Goal: Task Accomplishment & Management: Manage account settings

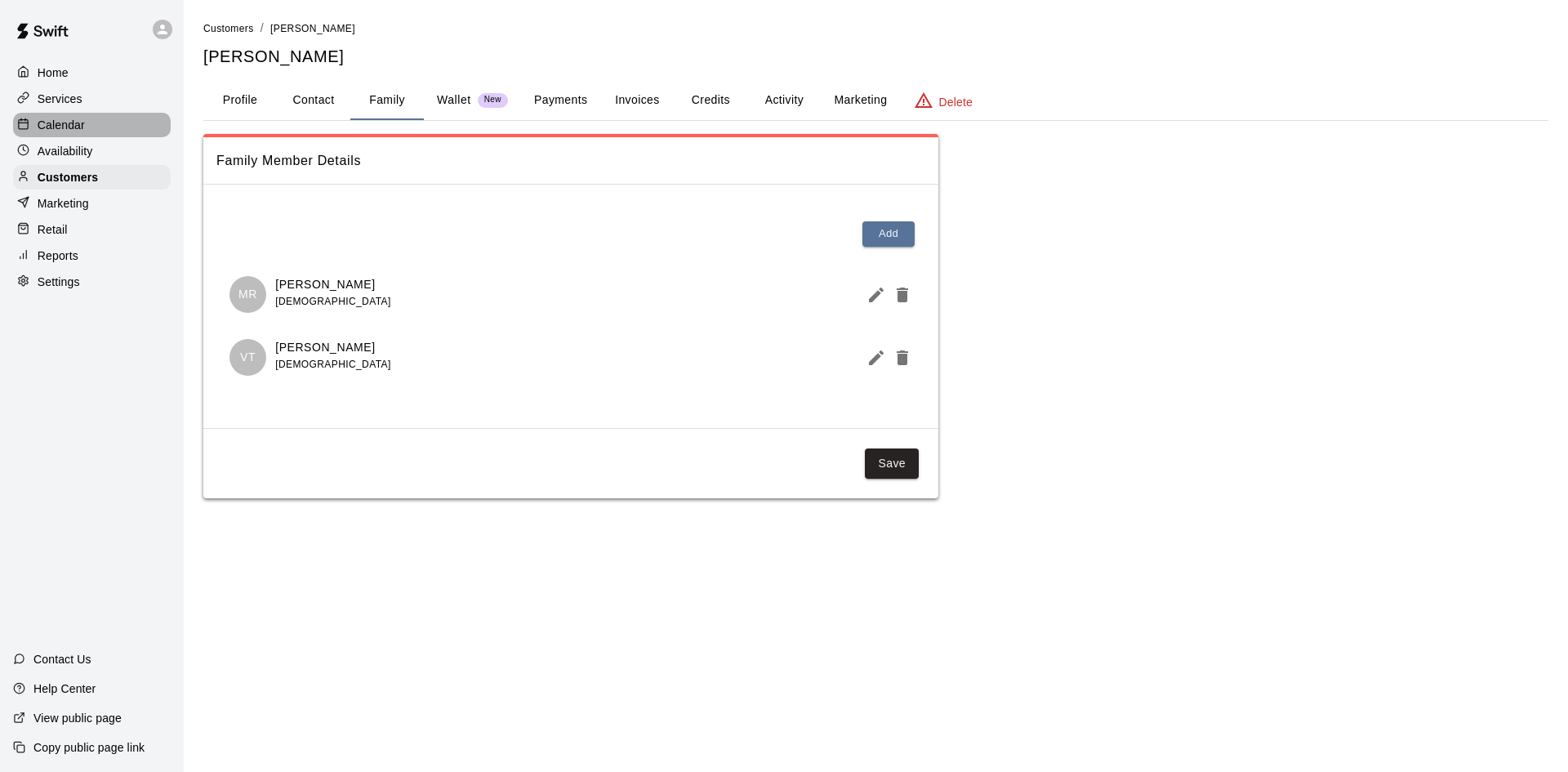
click at [71, 116] on div "Calendar" at bounding box center [92, 124] width 158 height 25
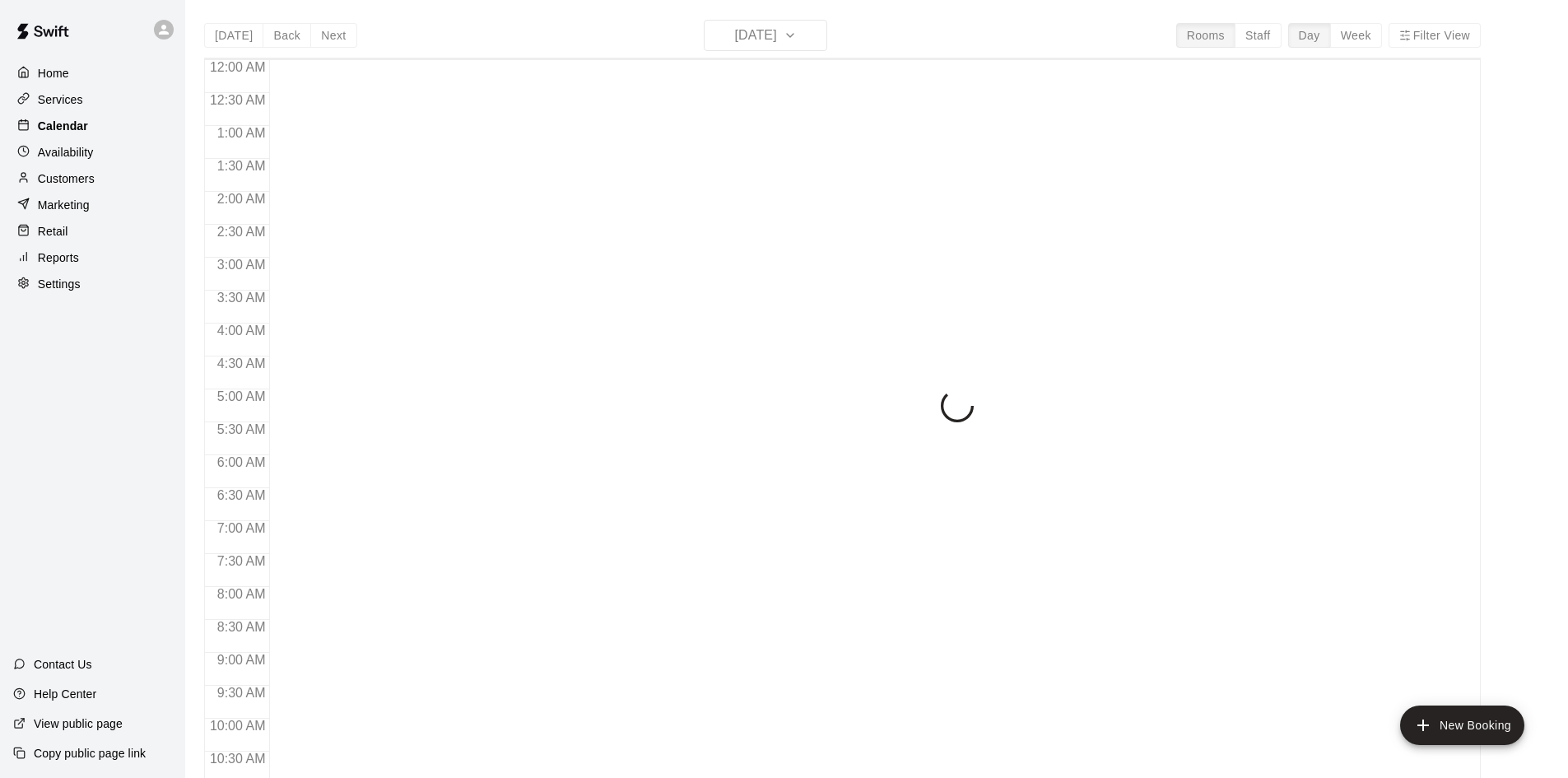
scroll to position [844, 0]
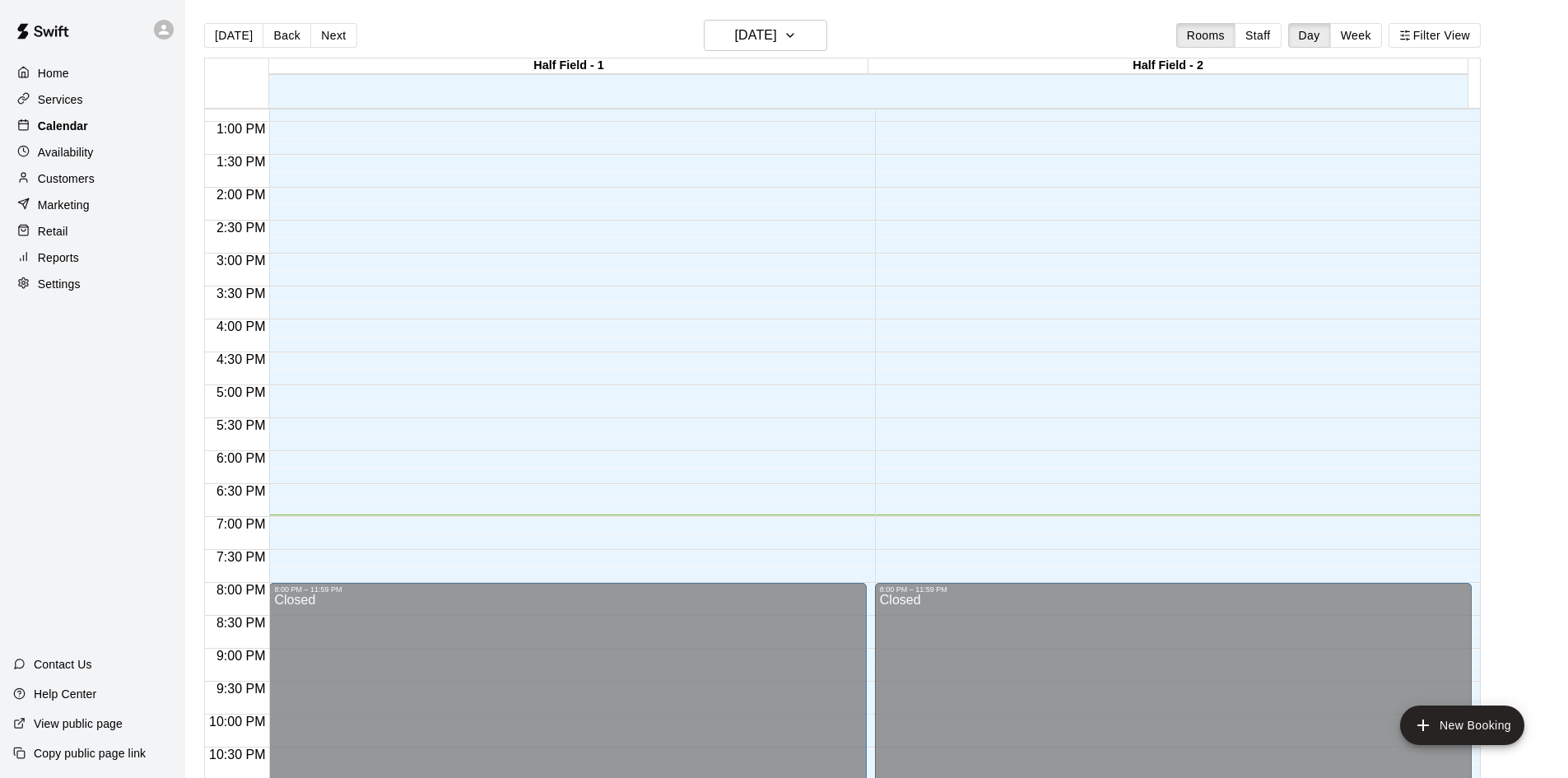
click at [57, 133] on p "Calendar" at bounding box center [63, 125] width 51 height 17
click at [89, 164] on div "Availability" at bounding box center [92, 152] width 159 height 25
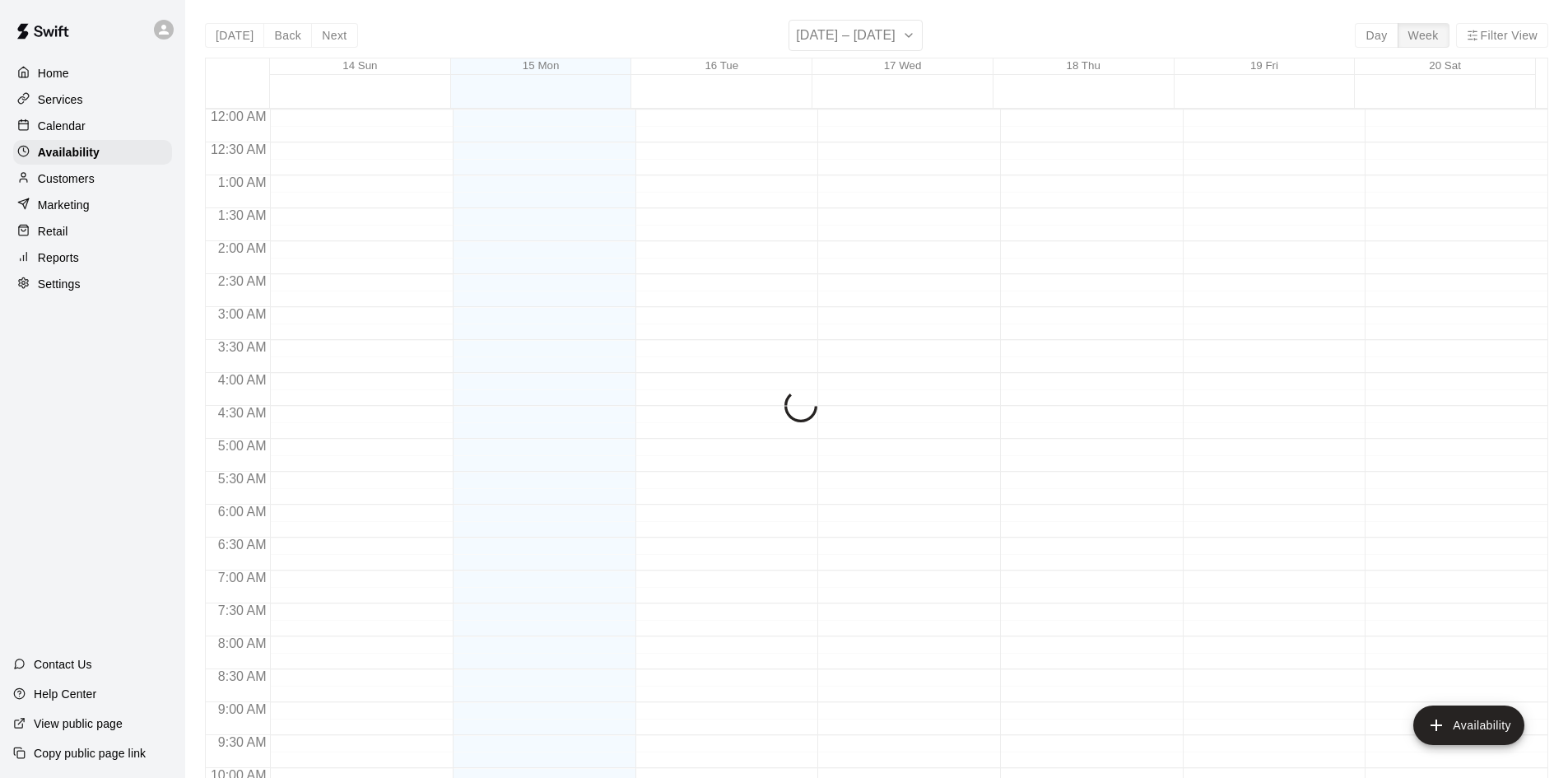
scroll to position [894, 0]
click at [88, 179] on p "Customers" at bounding box center [66, 179] width 57 height 17
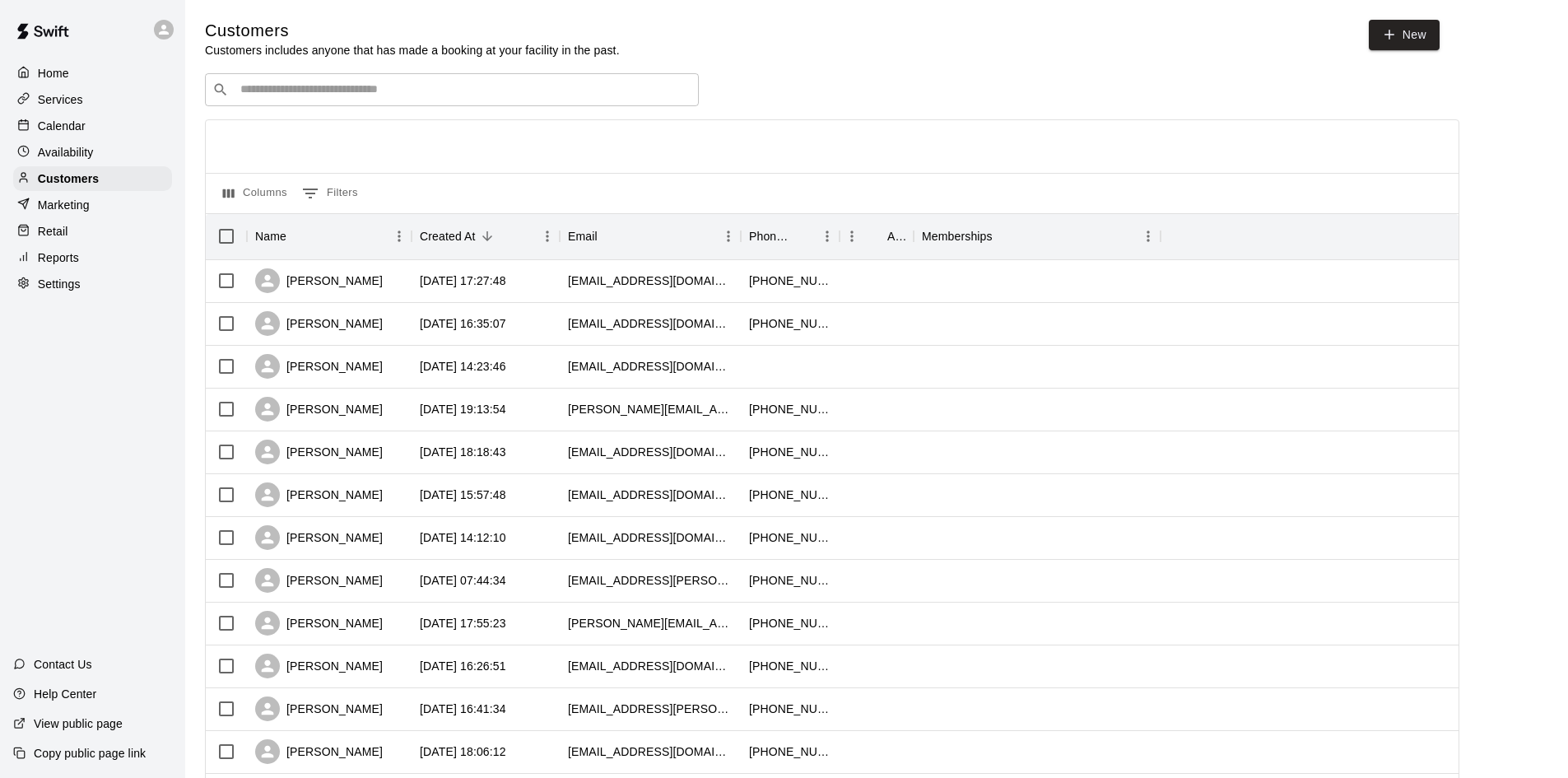
click at [85, 127] on div "Calendar" at bounding box center [92, 125] width 159 height 25
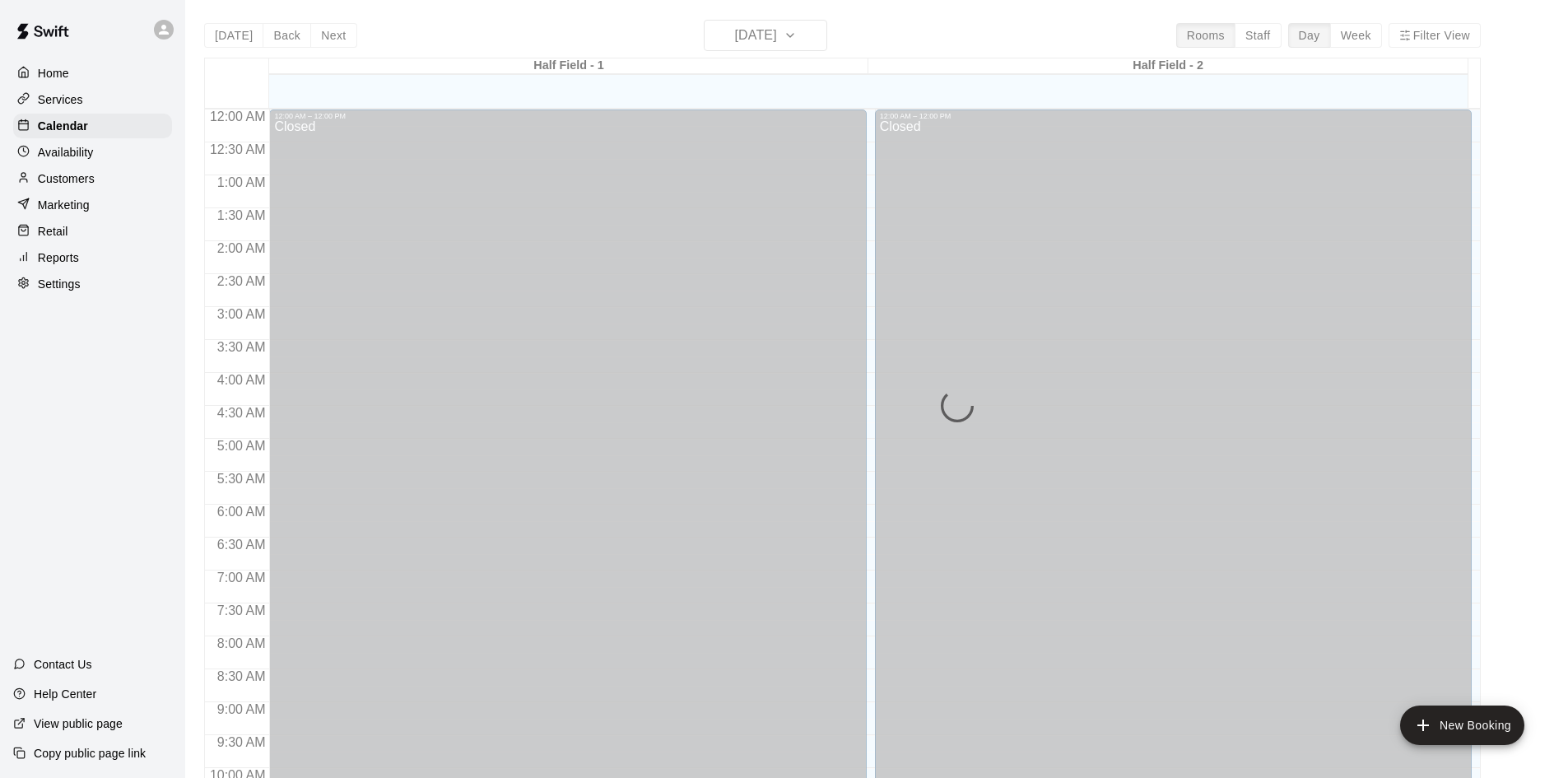
scroll to position [844, 0]
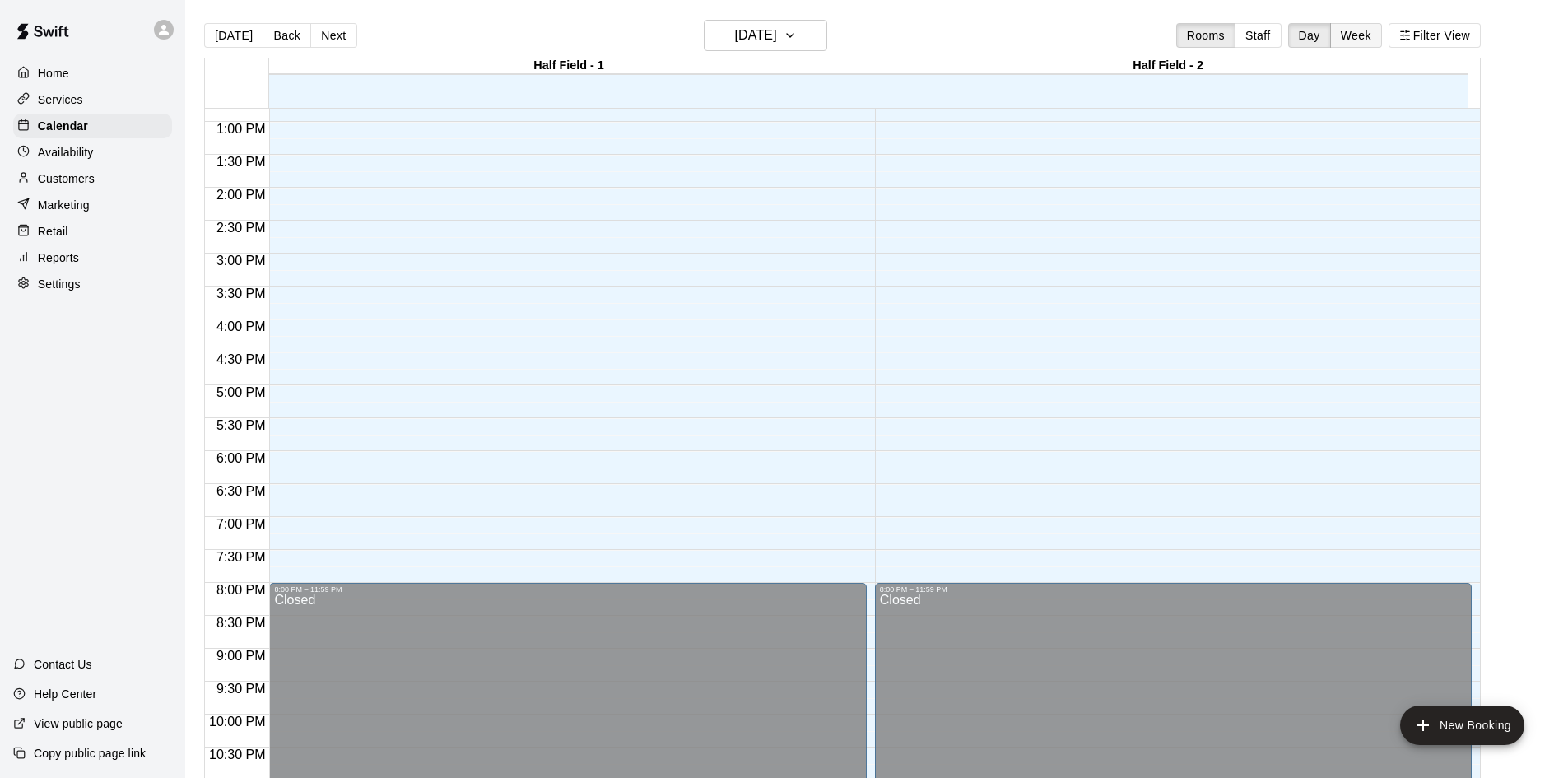
click at [1373, 35] on button "Week" at bounding box center [1355, 35] width 52 height 25
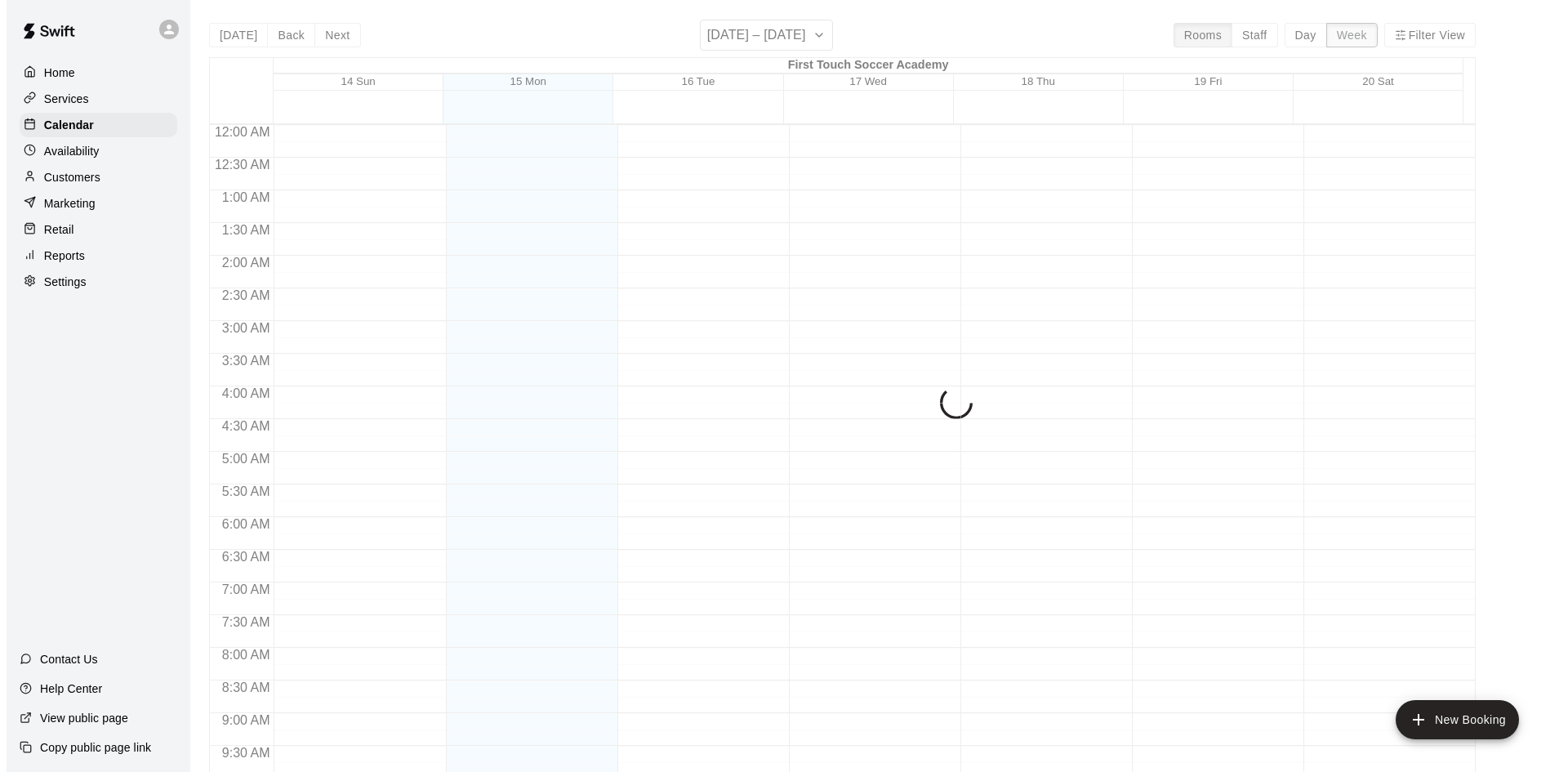
scroll to position [905, 0]
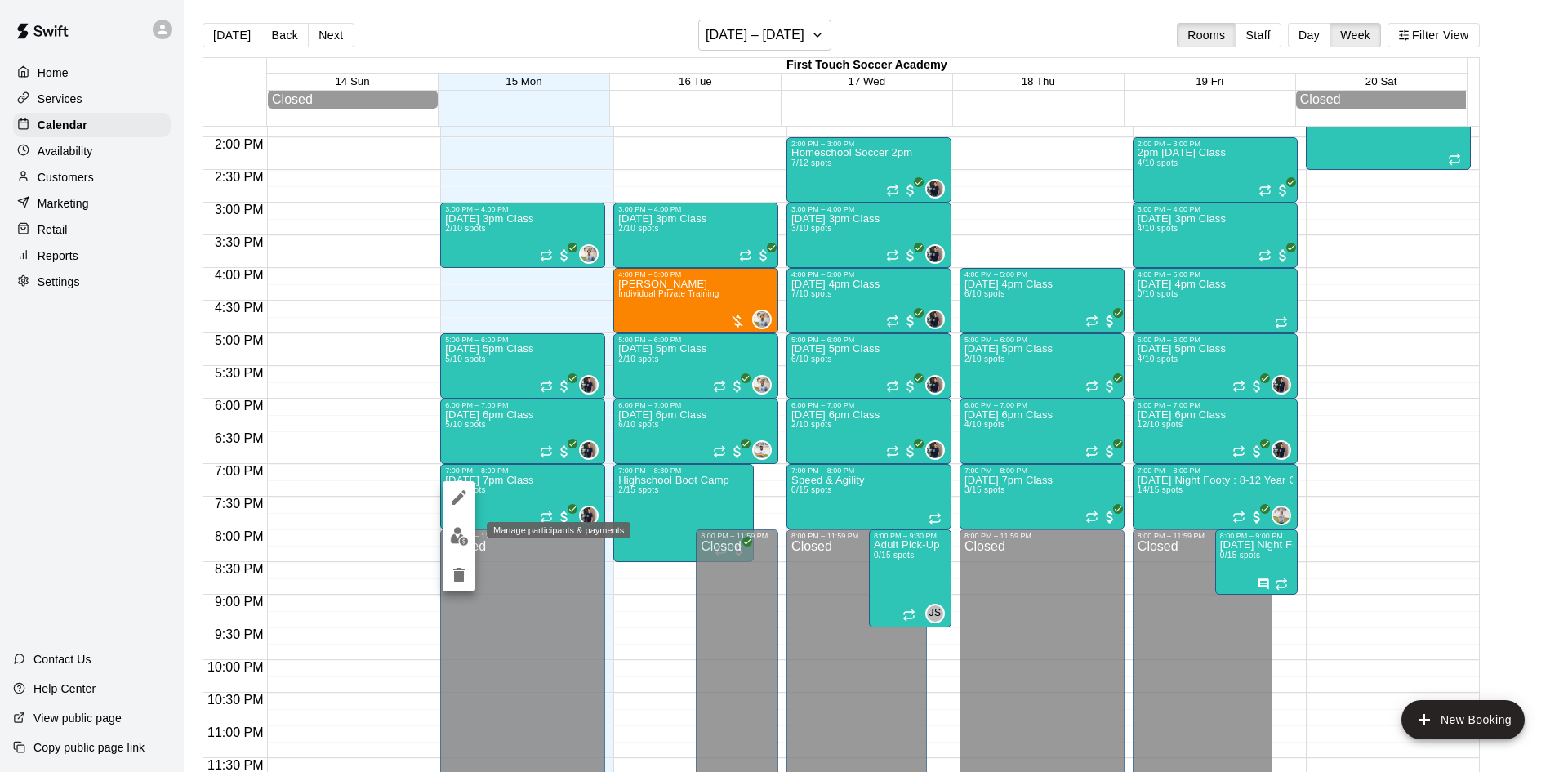
click at [456, 533] on img "edit" at bounding box center [459, 535] width 19 height 19
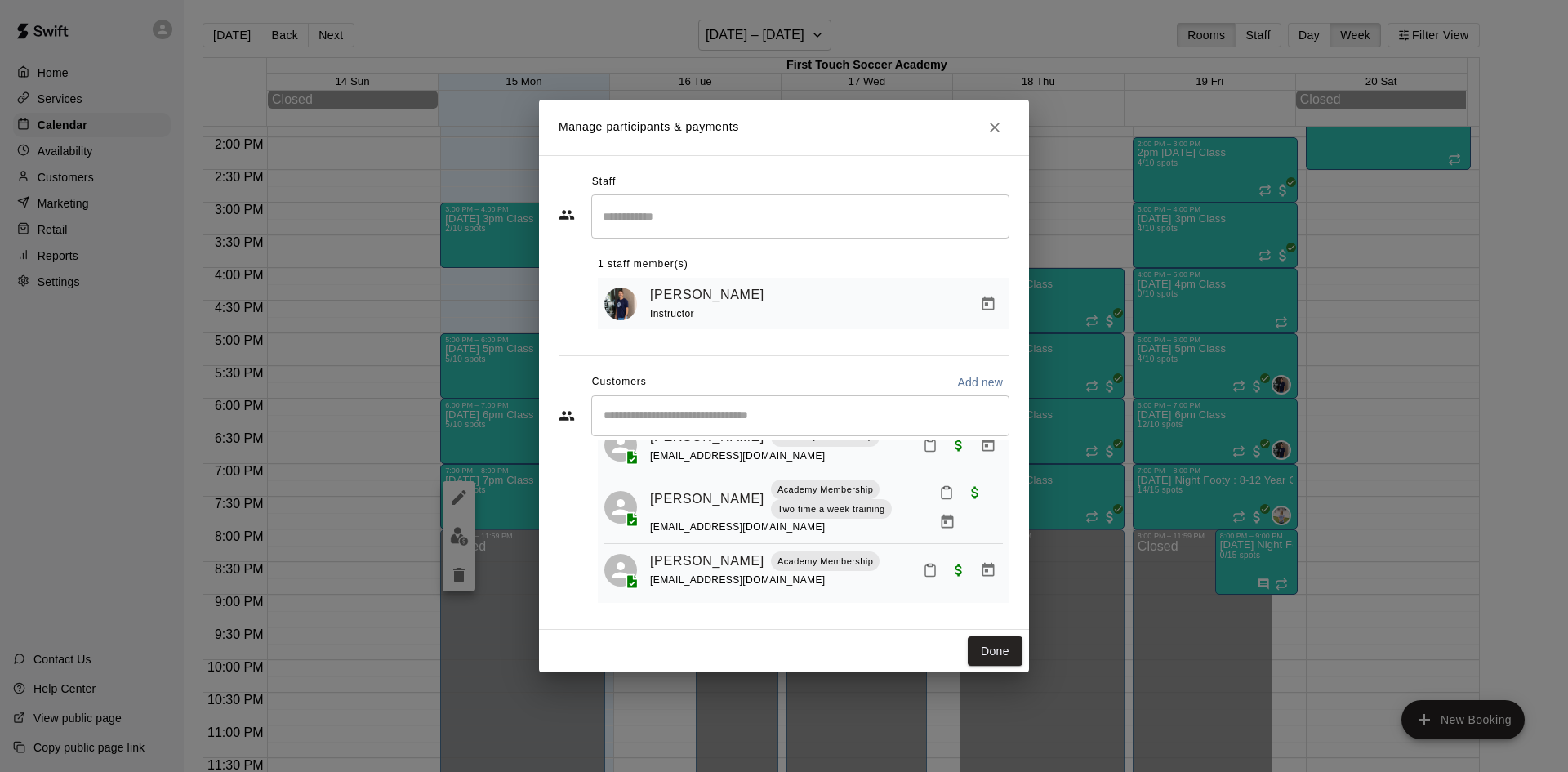
scroll to position [0, 0]
